Goal: Book appointment/travel/reservation

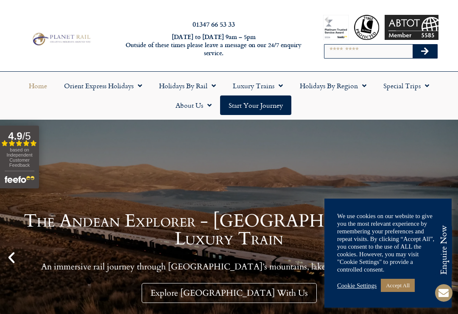
click at [350, 87] on link "Holidays by Region" at bounding box center [332, 85] width 83 height 19
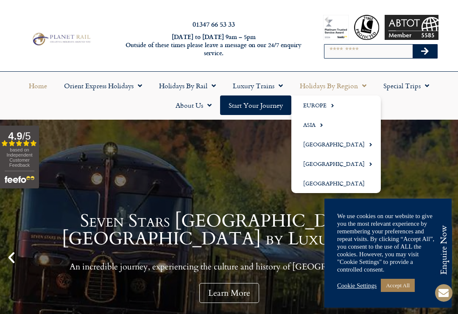
click at [330, 106] on span "Menu" at bounding box center [330, 105] width 8 height 14
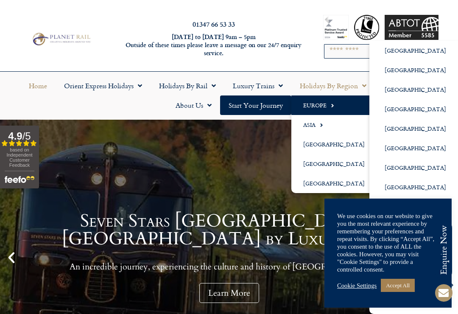
click at [405, 127] on link "[GEOGRAPHIC_DATA]" at bounding box center [415, 128] width 93 height 19
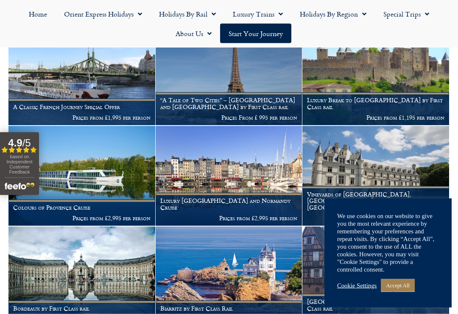
scroll to position [483, 0]
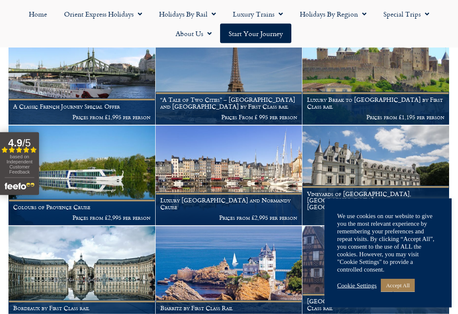
click at [402, 292] on link "Accept All" at bounding box center [398, 284] width 34 height 13
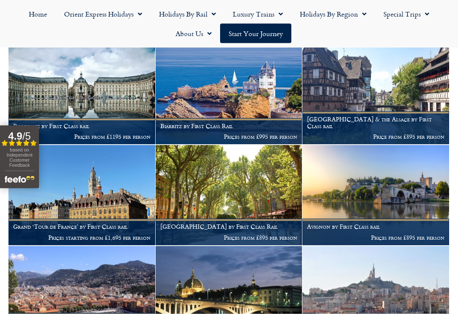
scroll to position [665, 0]
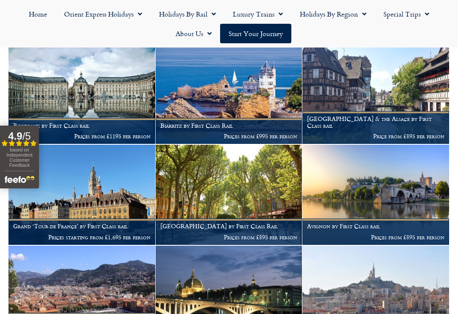
click at [210, 122] on h1 "Biarritz by First Class Rail" at bounding box center [228, 125] width 137 height 7
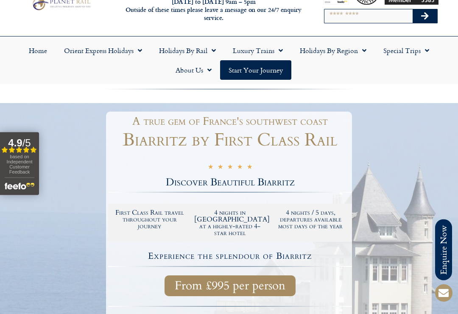
scroll to position [35, 0]
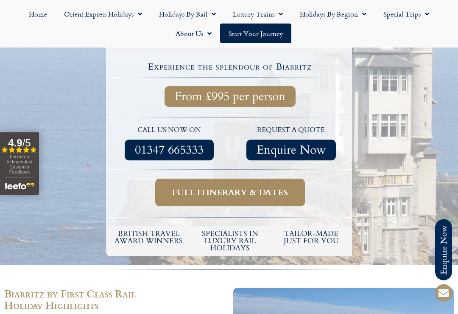
click at [285, 187] on span "Full itinerary & dates" at bounding box center [230, 192] width 116 height 11
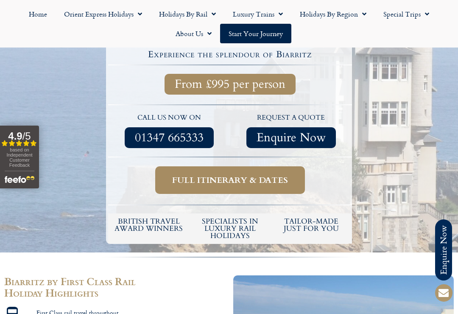
scroll to position [237, 0]
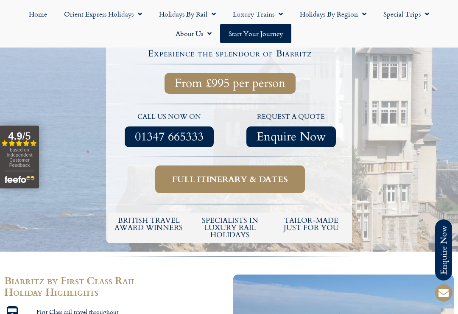
click at [256, 174] on span "Full itinerary & dates" at bounding box center [230, 179] width 116 height 11
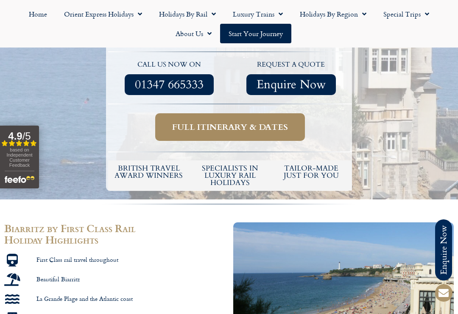
scroll to position [289, 0]
